Goal: Information Seeking & Learning: Check status

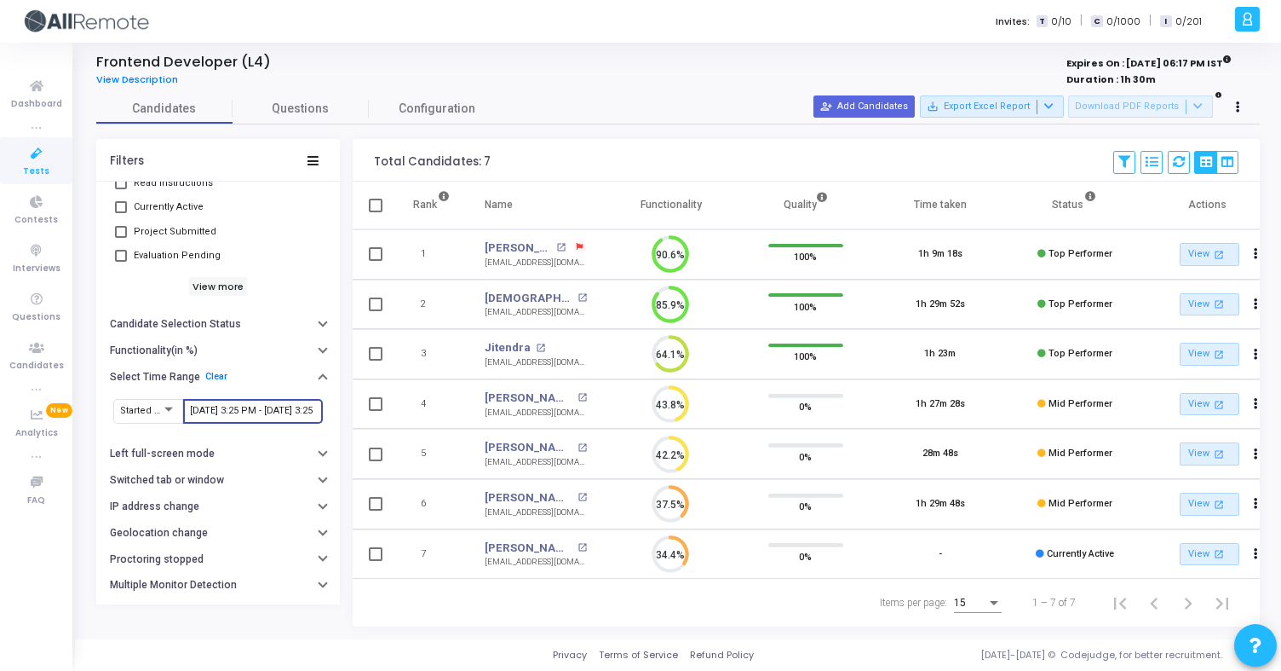
click at [244, 407] on input "9/21/2025, 3:25 PM - 9/22/2025, 3:25 PM" at bounding box center [253, 411] width 126 height 10
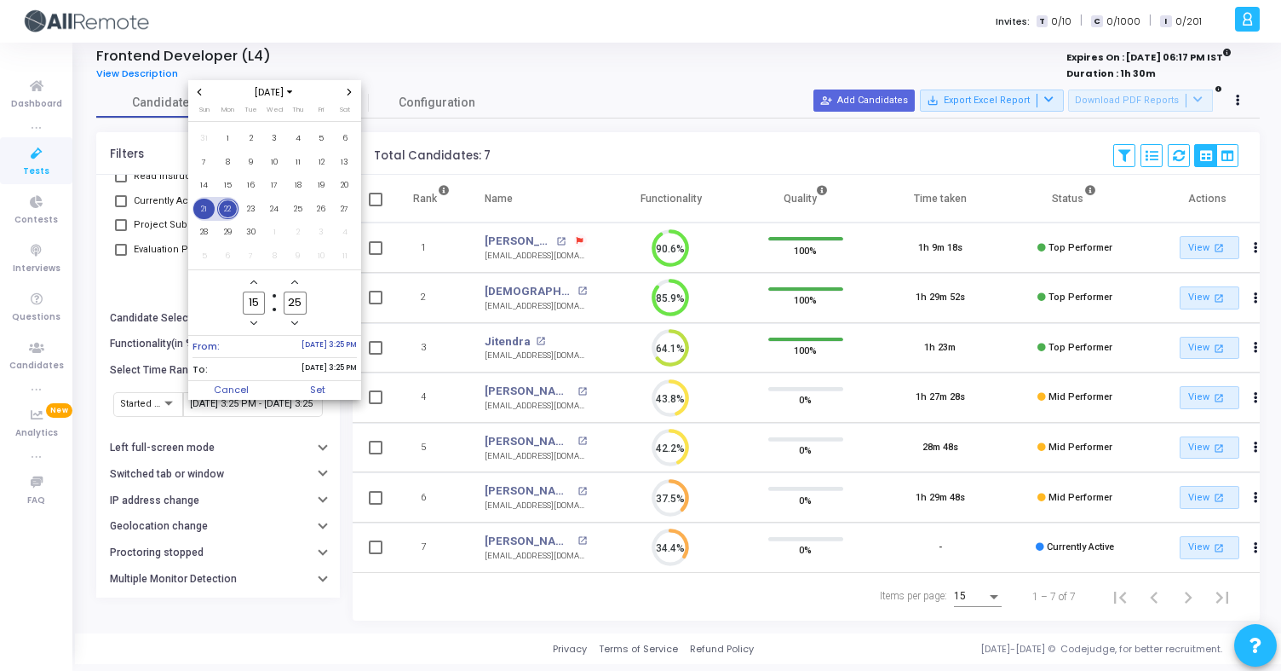
click at [202, 211] on span "21" at bounding box center [203, 209] width 21 height 21
click at [233, 206] on span "22" at bounding box center [227, 209] width 21 height 21
click at [337, 386] on span "Set" at bounding box center [317, 390] width 87 height 19
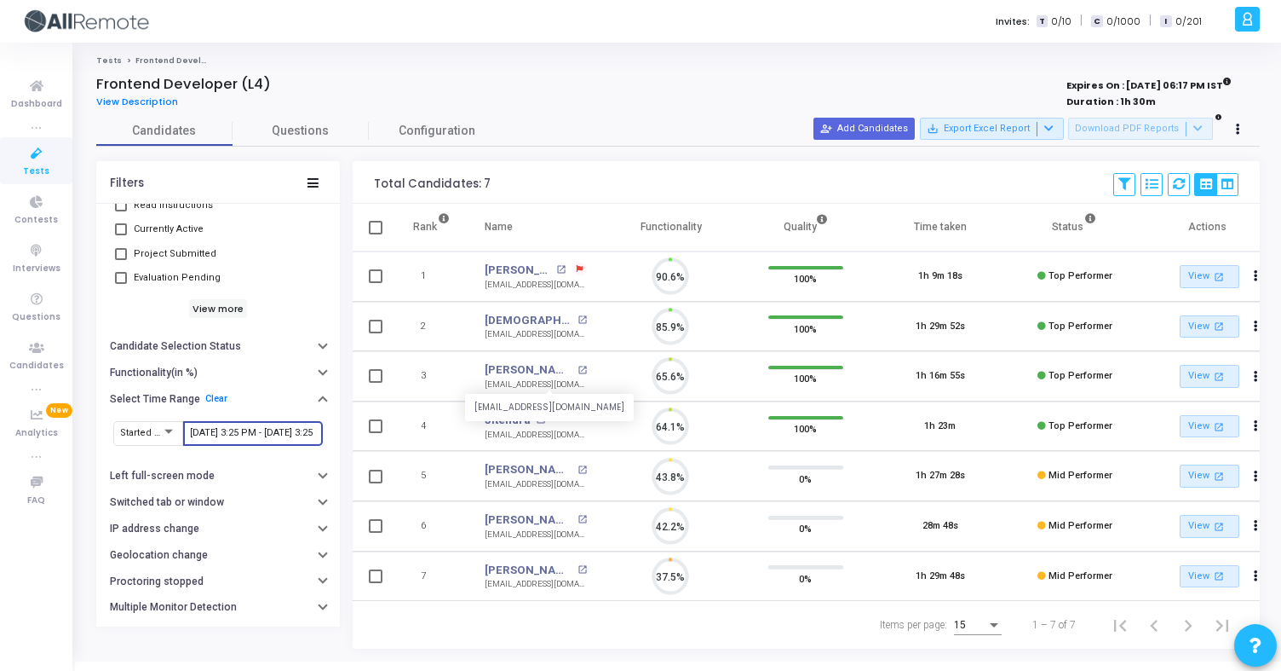
scroll to position [36, 43]
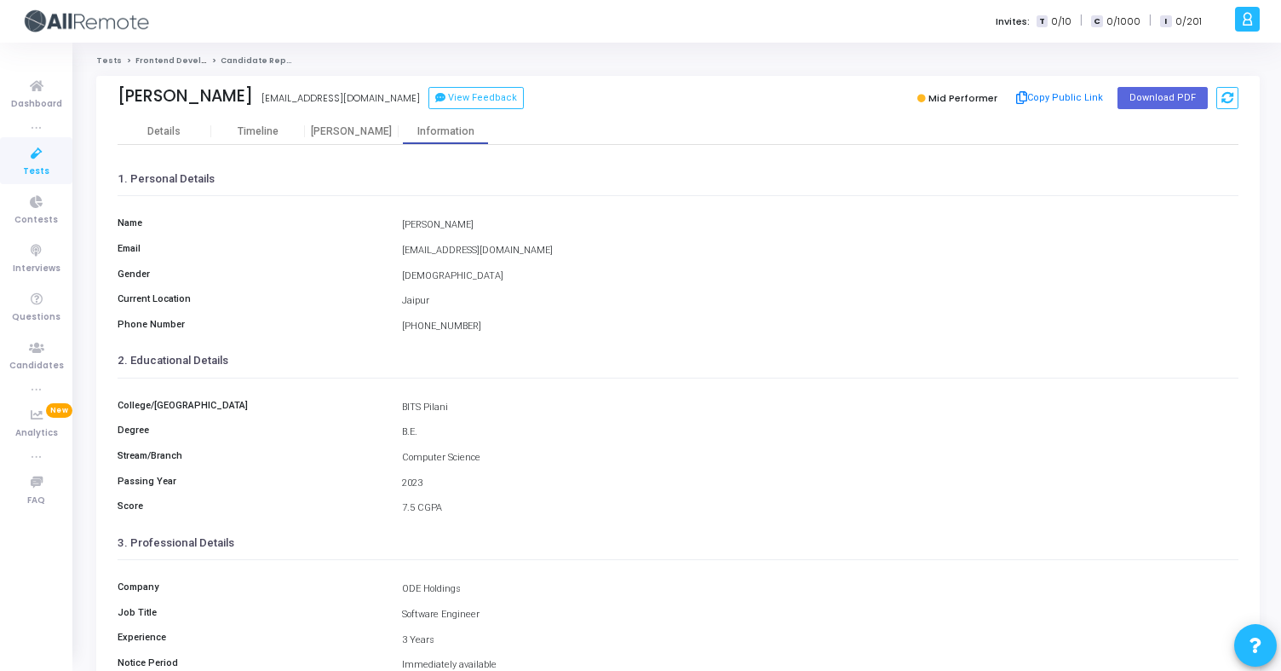
scroll to position [221, 0]
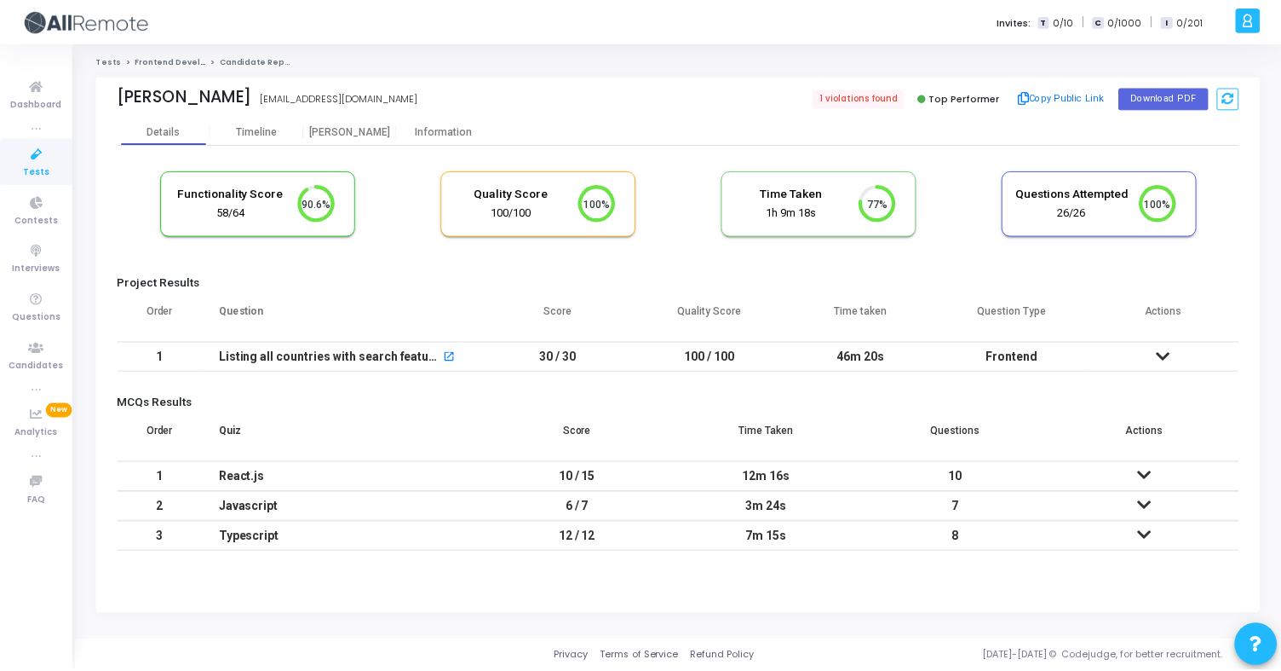
scroll to position [36, 43]
click at [450, 130] on div "Information" at bounding box center [446, 131] width 94 height 13
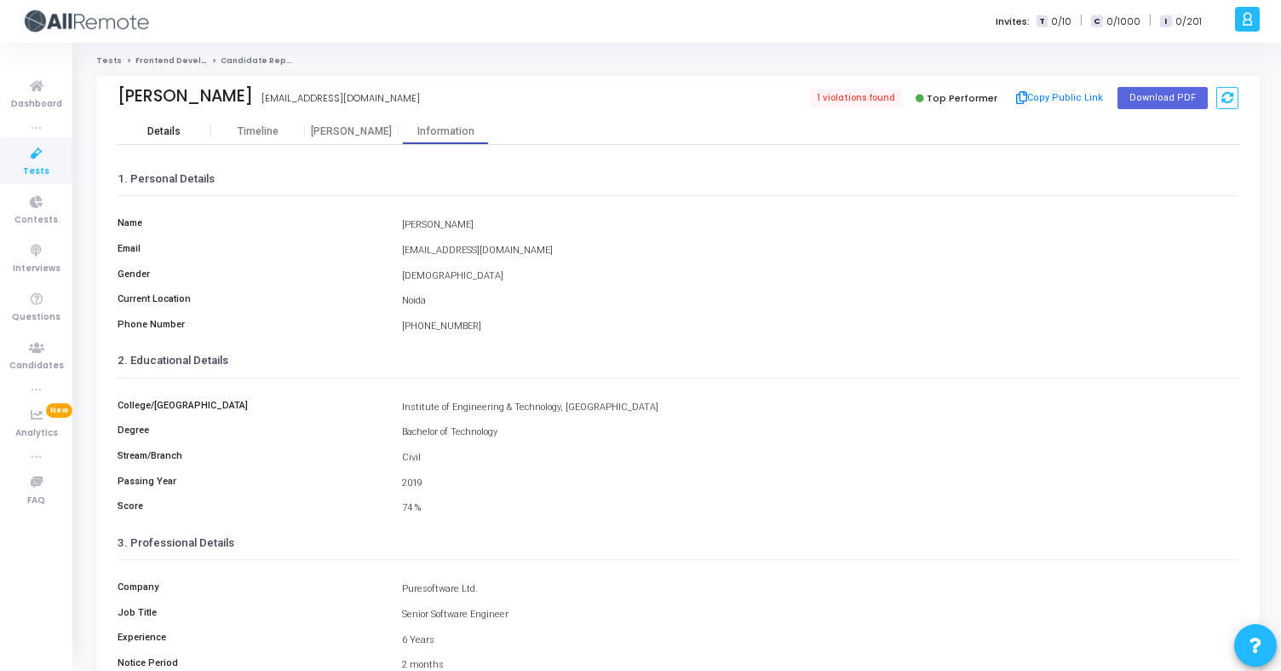
click at [168, 130] on div "Details" at bounding box center [163, 131] width 33 height 13
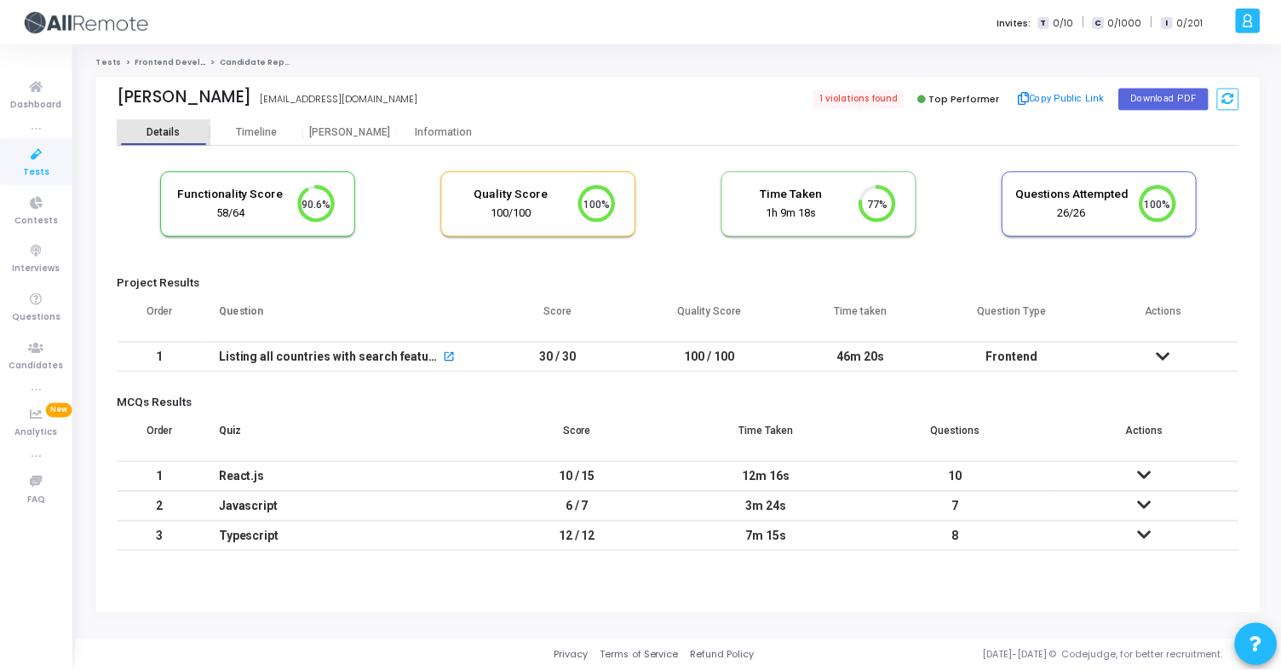
scroll to position [36, 43]
click at [475, 121] on div "Information" at bounding box center [446, 131] width 94 height 26
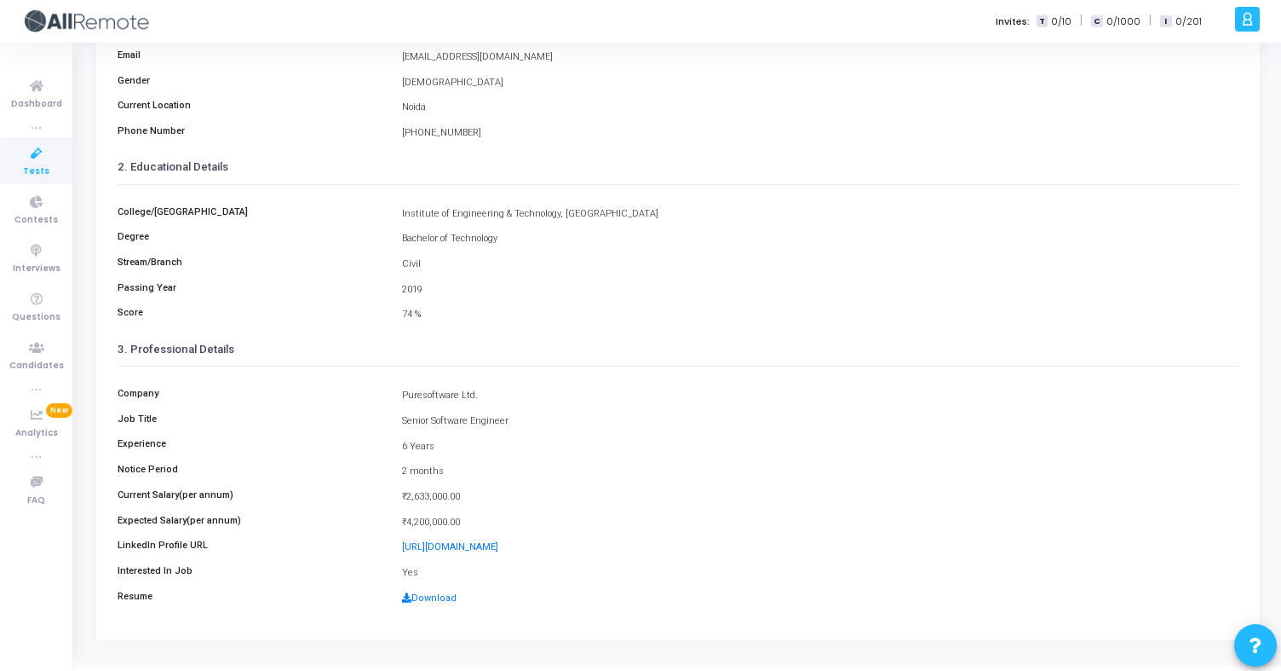
scroll to position [221, 0]
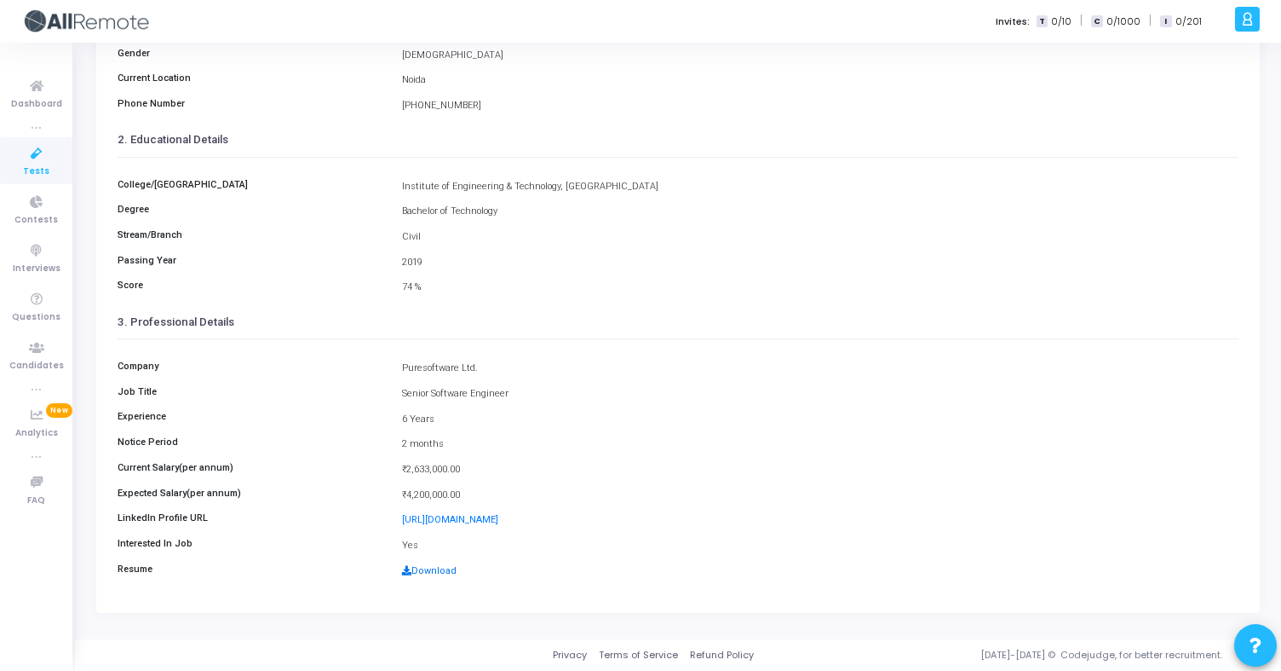
click at [450, 571] on link "Download" at bounding box center [429, 570] width 55 height 11
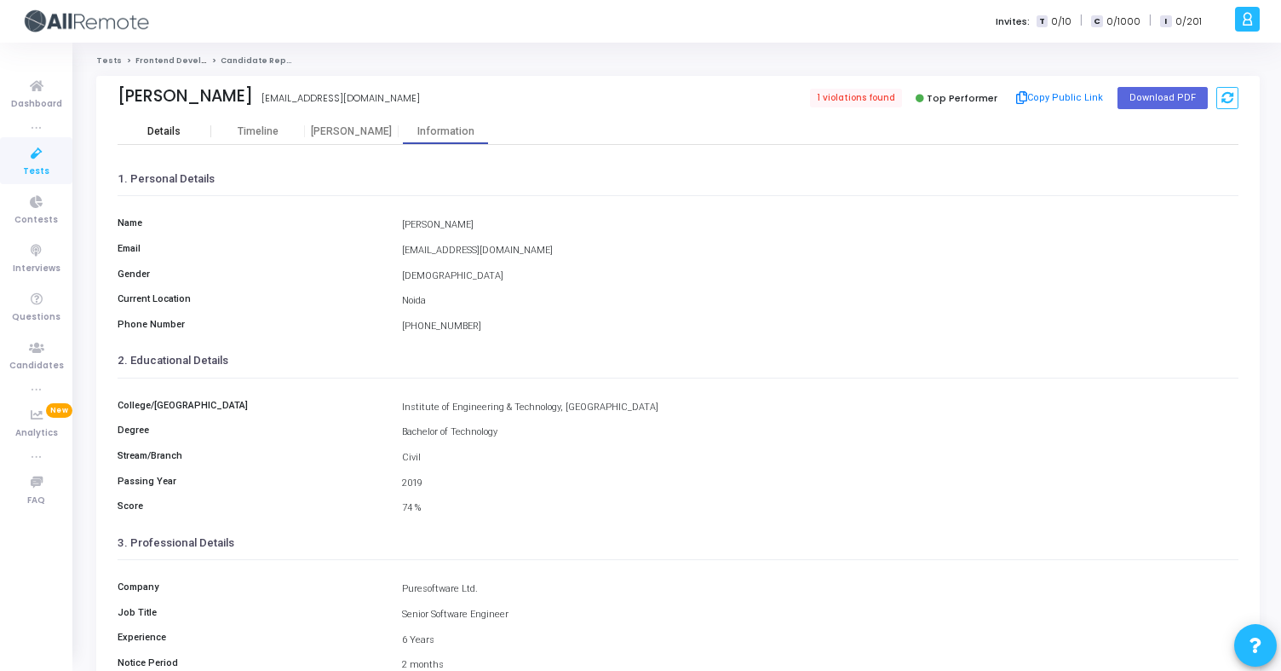
click at [158, 126] on div "Details" at bounding box center [163, 131] width 33 height 13
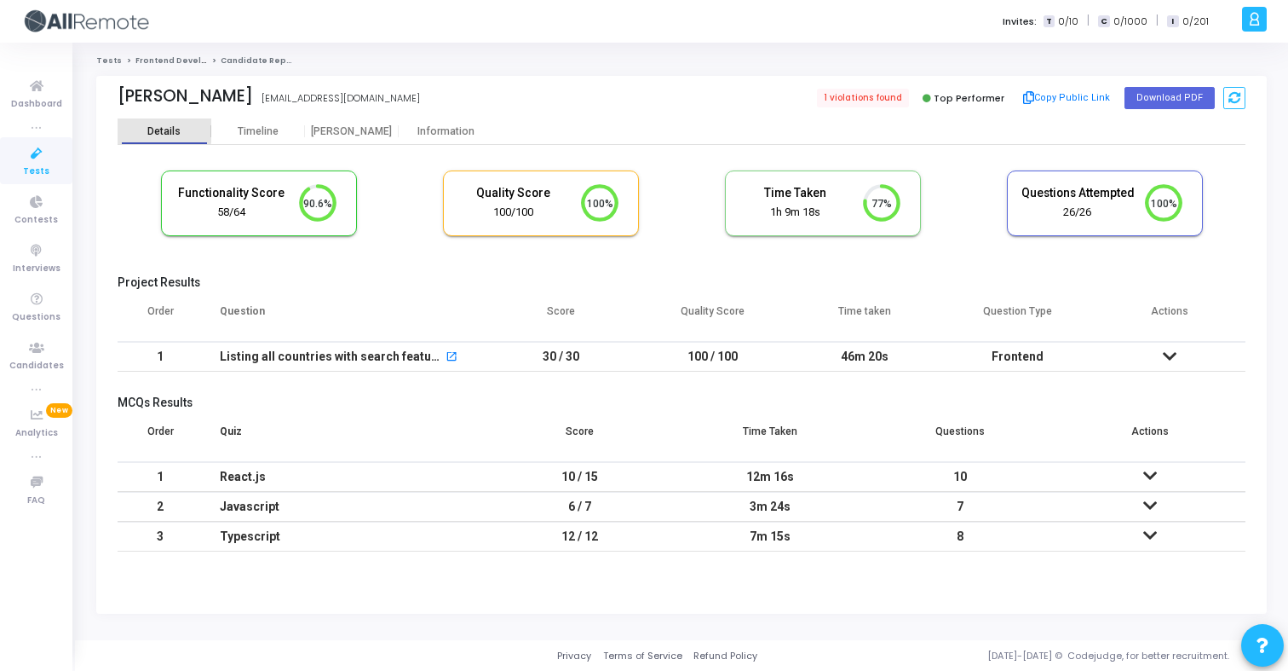
scroll to position [36, 43]
click at [1056, 103] on button "Copy Public Link" at bounding box center [1067, 98] width 98 height 26
click at [453, 138] on div "Information" at bounding box center [446, 131] width 94 height 26
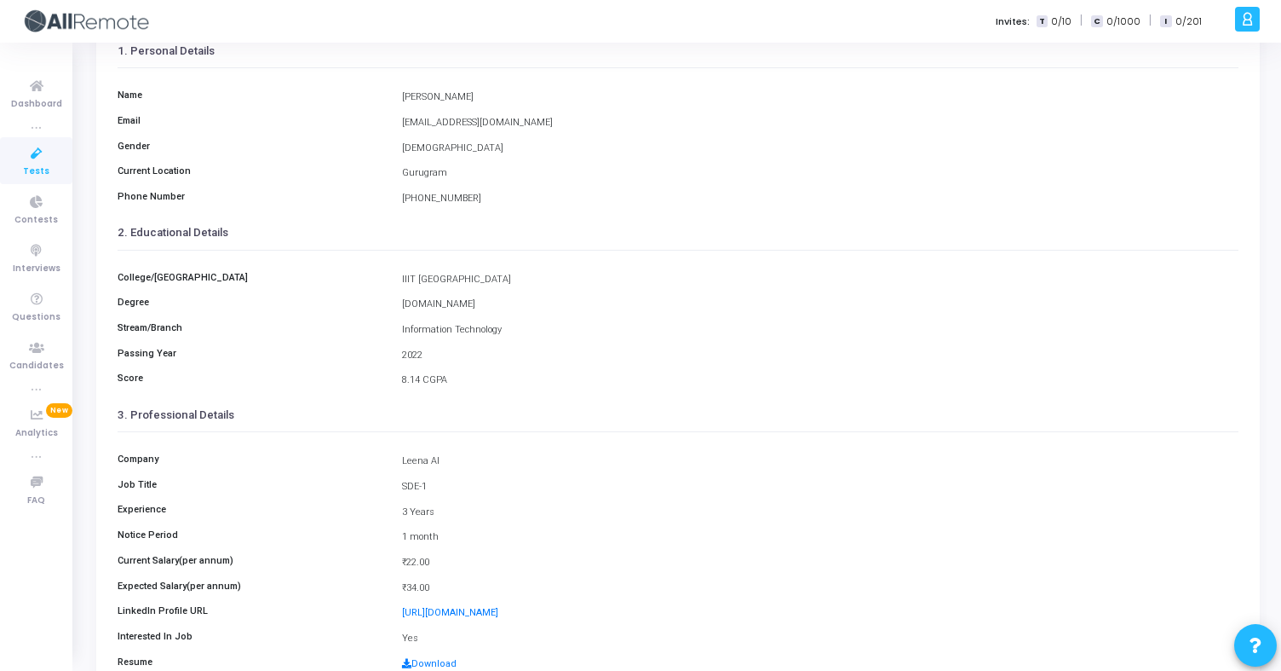
scroll to position [221, 0]
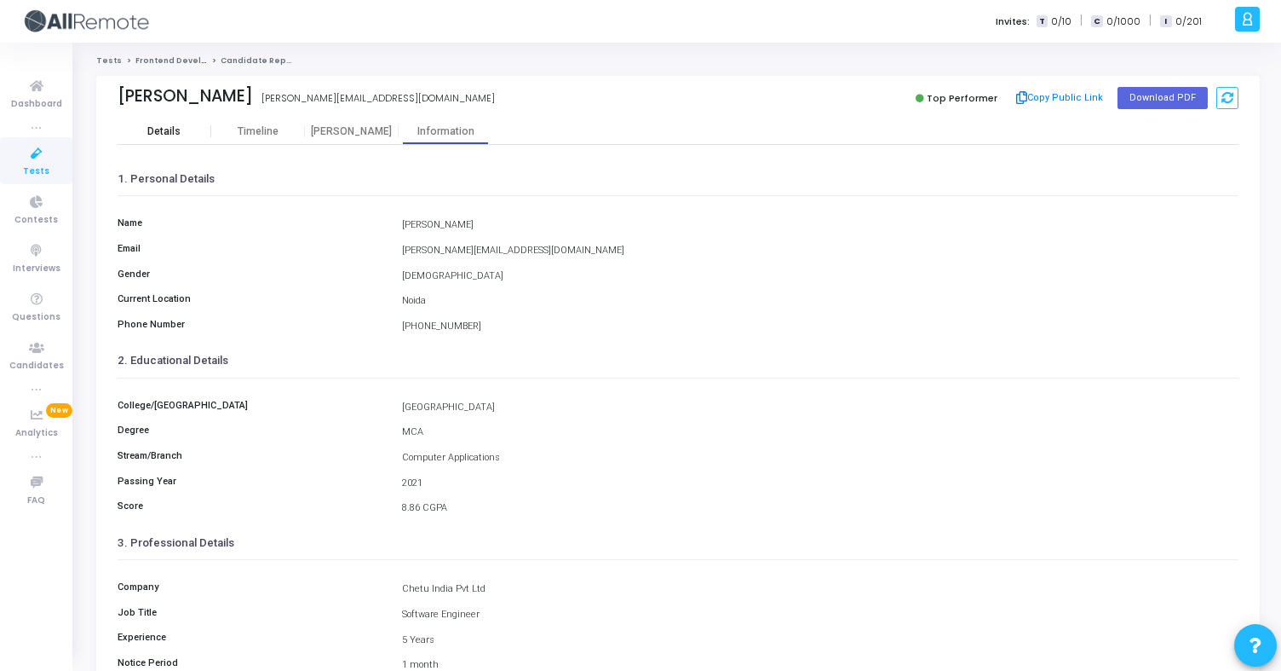
click at [172, 130] on div "Details" at bounding box center [163, 131] width 33 height 13
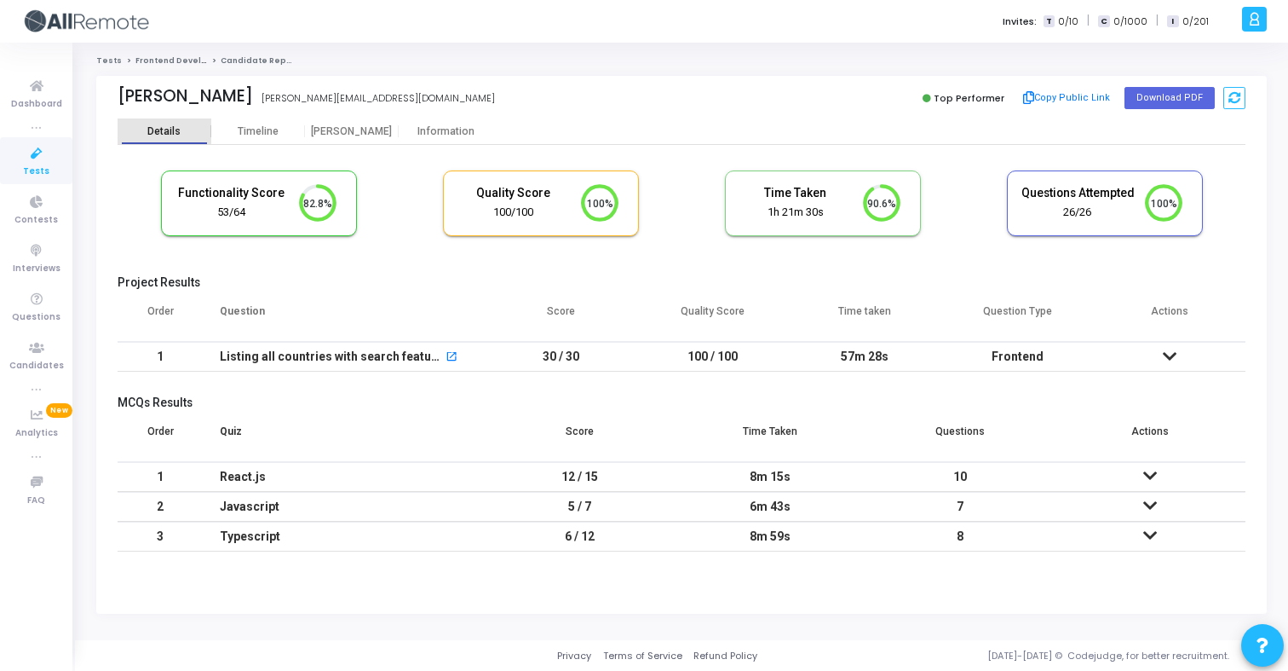
scroll to position [8, 8]
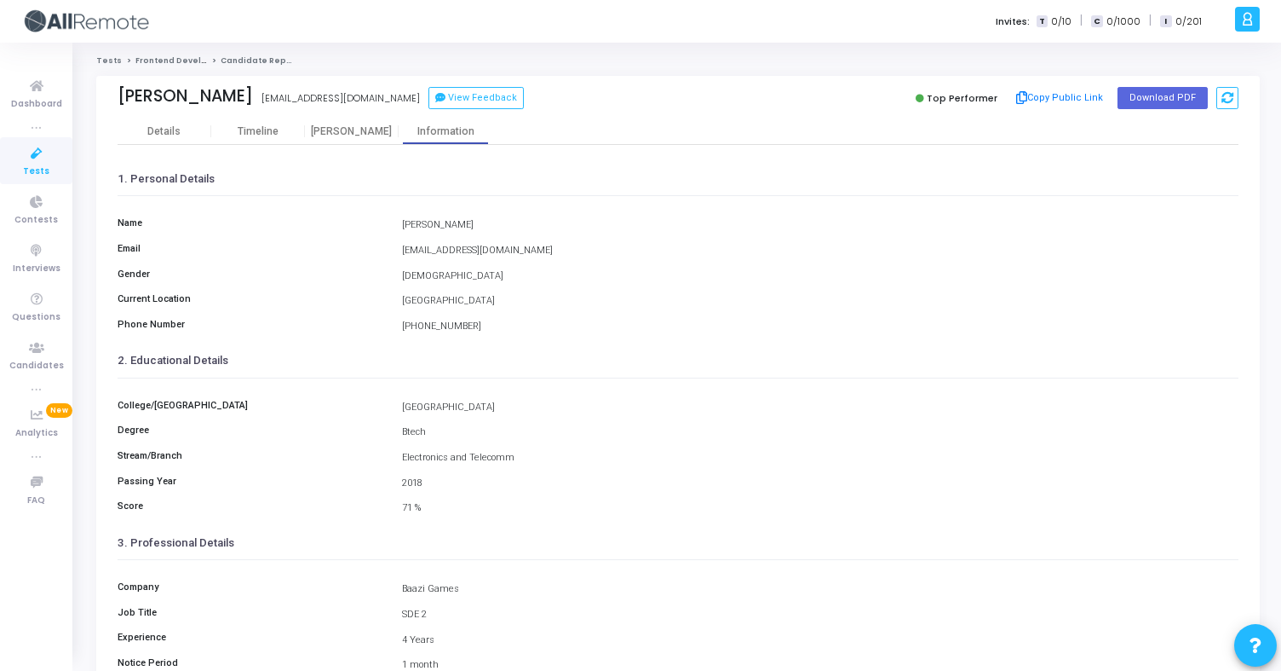
click at [195, 115] on div "Abhishek Bisht abisht.bisht856@gmail.com View Feedback Top Performer Copy Publi…" at bounding box center [678, 97] width 1121 height 43
click at [175, 118] on div "Details" at bounding box center [165, 131] width 94 height 26
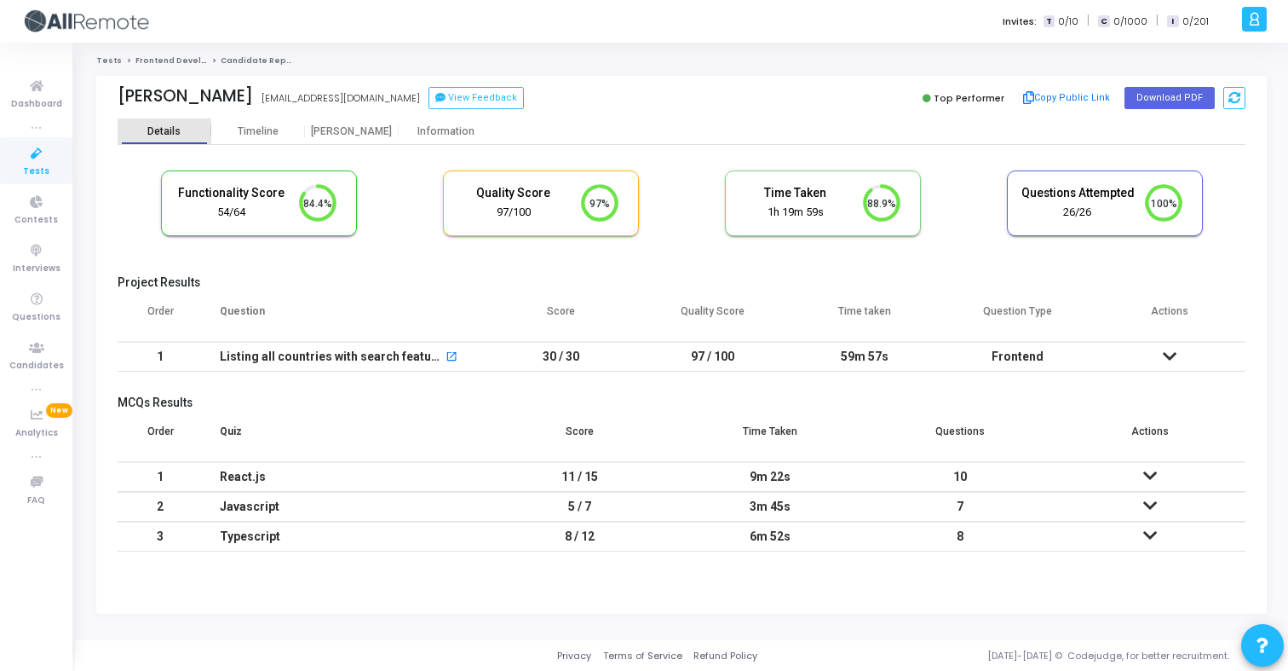
scroll to position [36, 43]
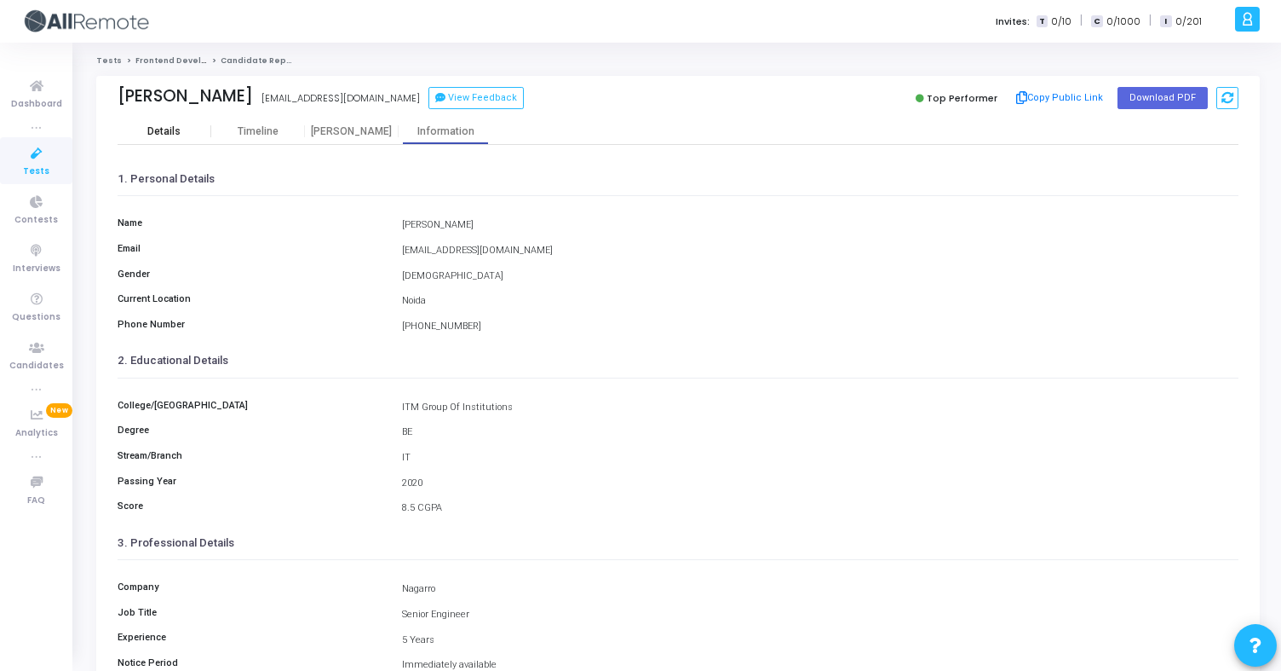
click at [181, 119] on div "Details" at bounding box center [165, 131] width 94 height 26
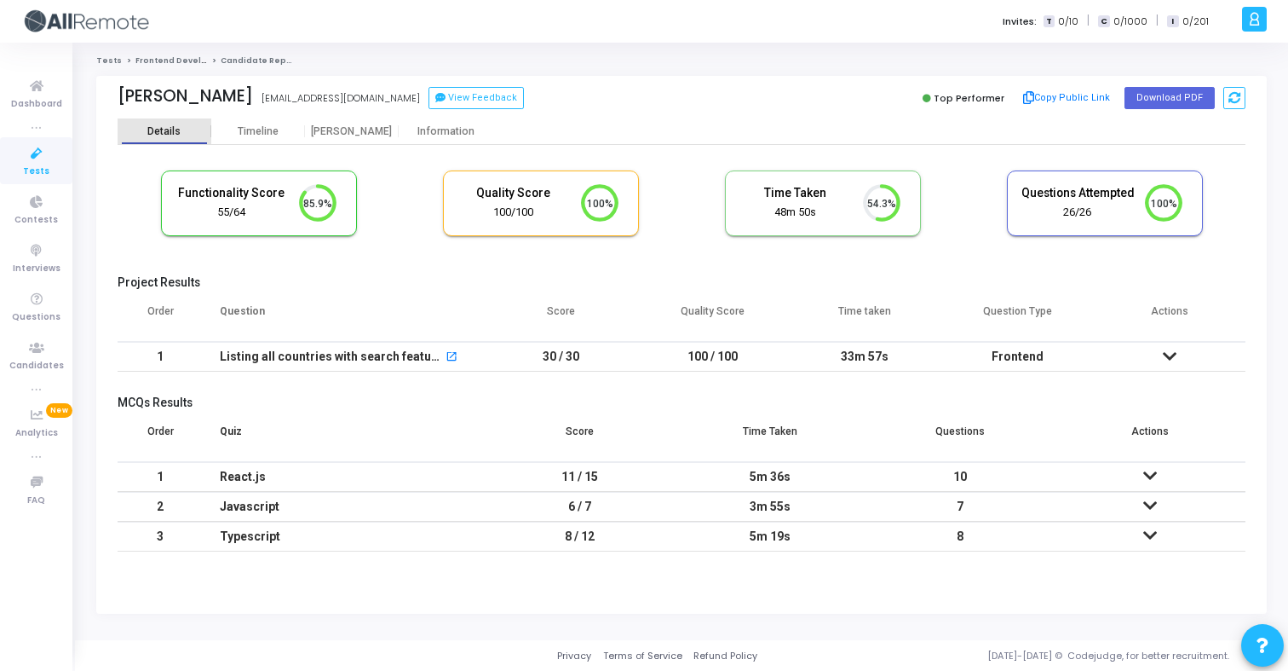
scroll to position [36, 43]
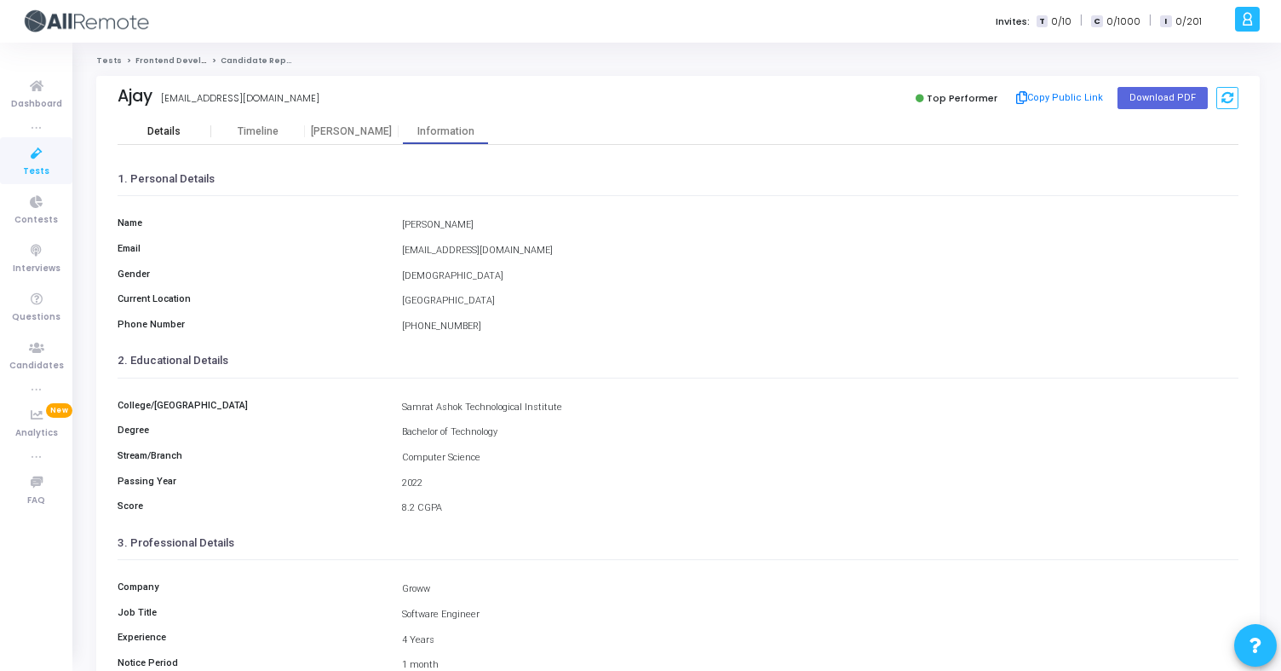
click at [176, 119] on div "Details" at bounding box center [165, 131] width 94 height 26
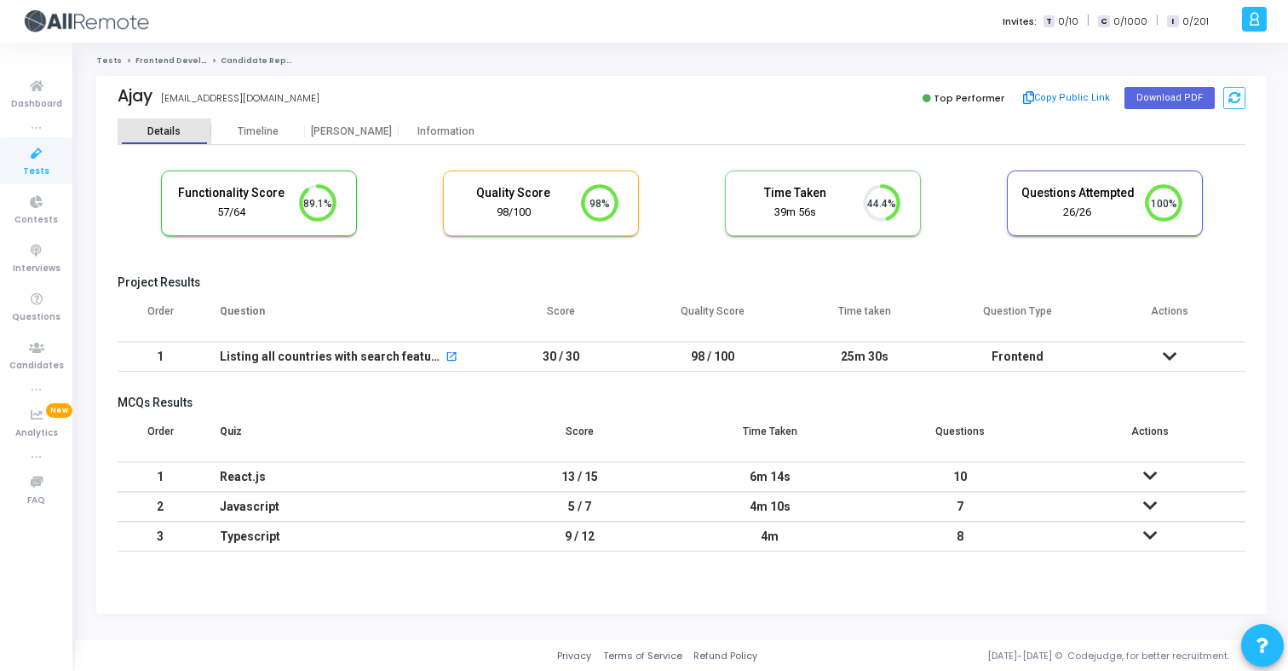
scroll to position [36, 43]
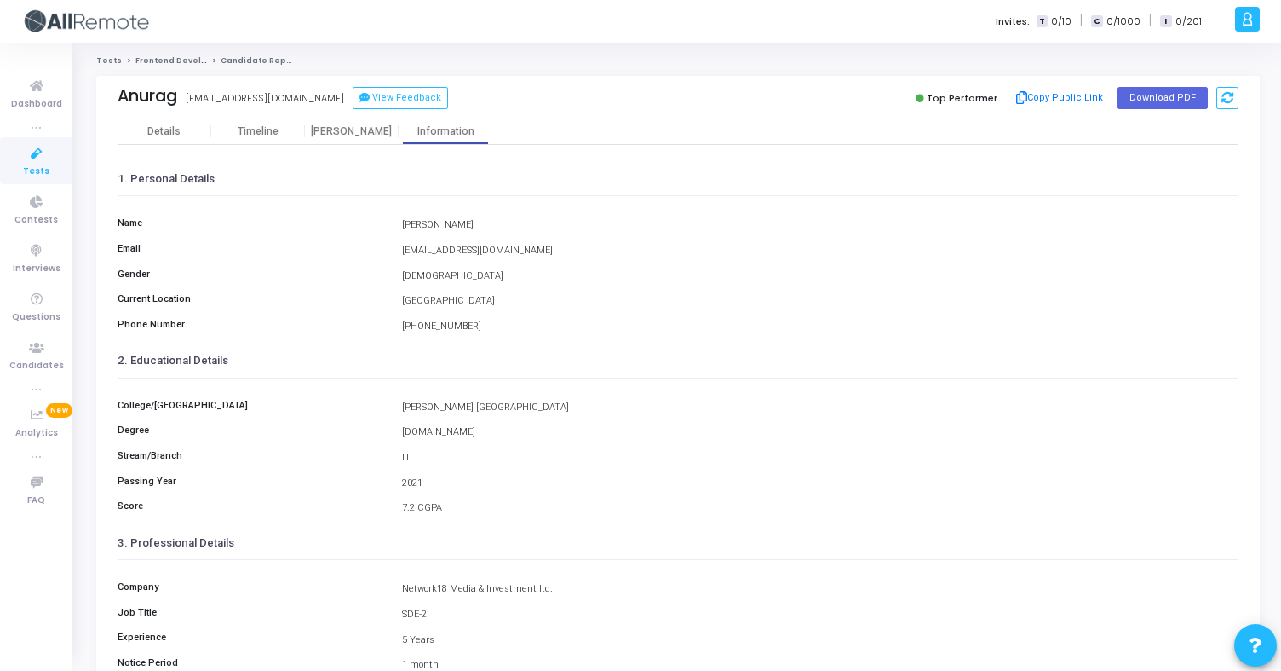
click at [160, 114] on div "[PERSON_NAME] [PERSON_NAME][EMAIL_ADDRESS][DOMAIN_NAME] View Feedback Top Perfo…" at bounding box center [678, 97] width 1121 height 43
click at [181, 127] on div "Details" at bounding box center [165, 131] width 94 height 13
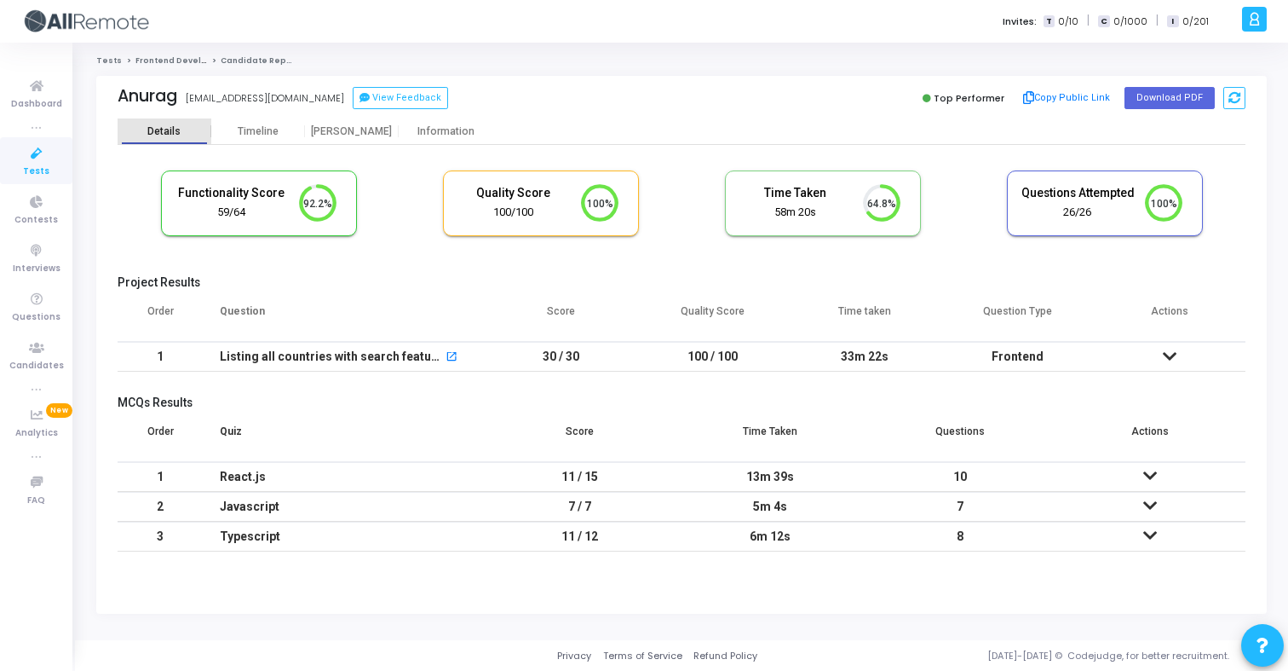
scroll to position [36, 43]
